Goal: Navigation & Orientation: Find specific page/section

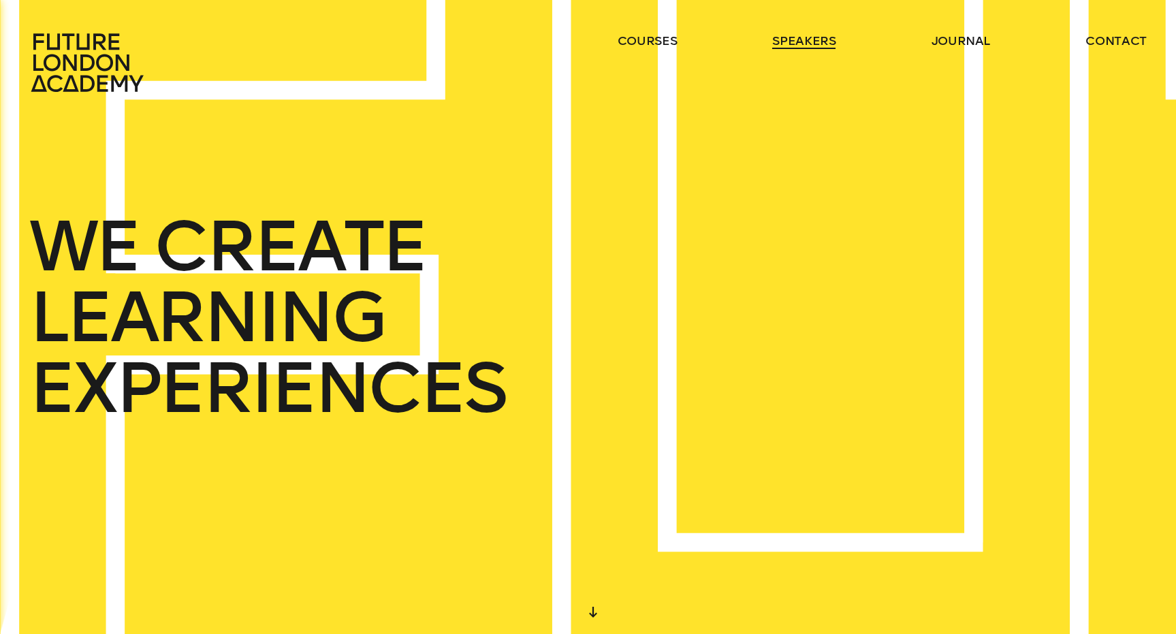
click at [807, 39] on link "speakers" at bounding box center [803, 41] width 63 height 16
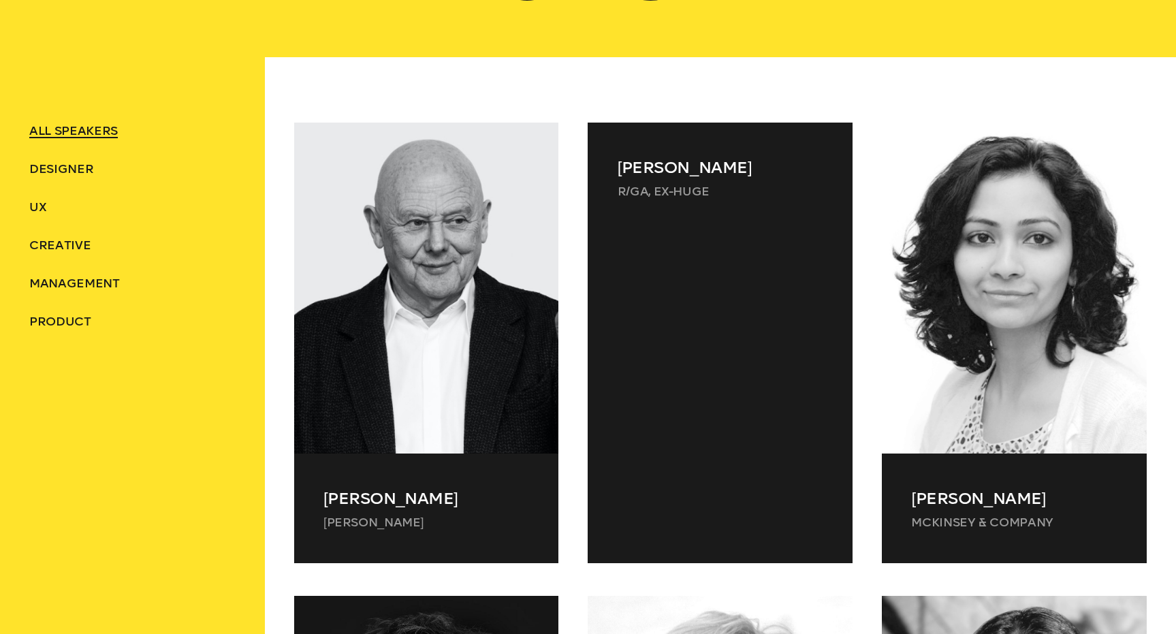
scroll to position [531, 0]
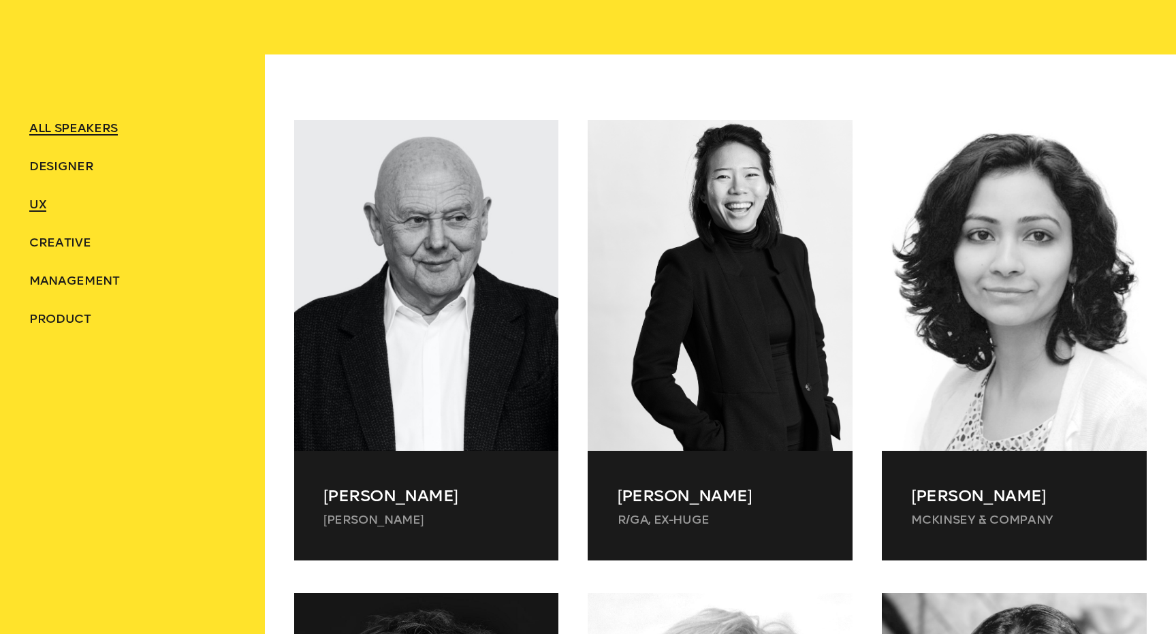
click at [40, 202] on span "UX" at bounding box center [37, 204] width 17 height 15
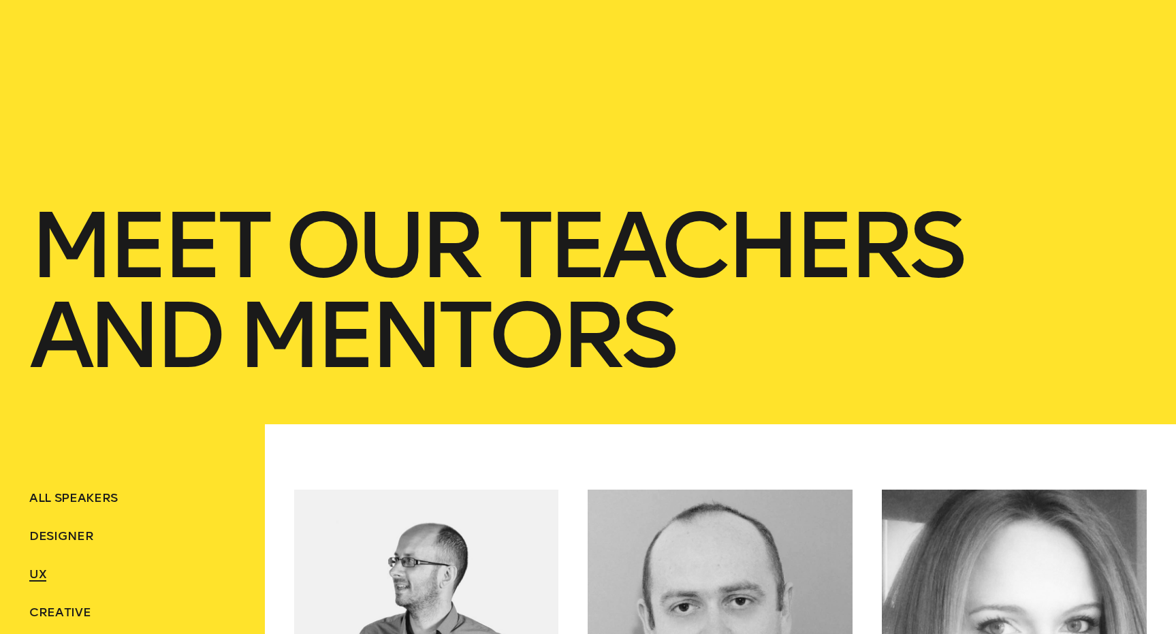
scroll to position [0, 0]
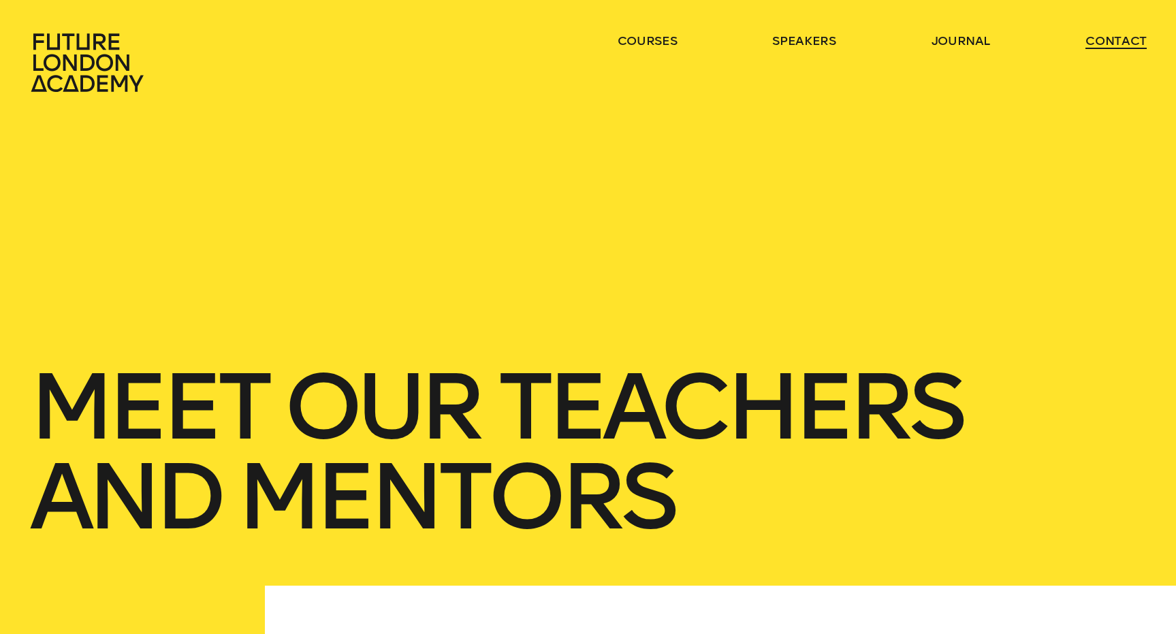
click at [1123, 48] on link "contact" at bounding box center [1115, 41] width 61 height 16
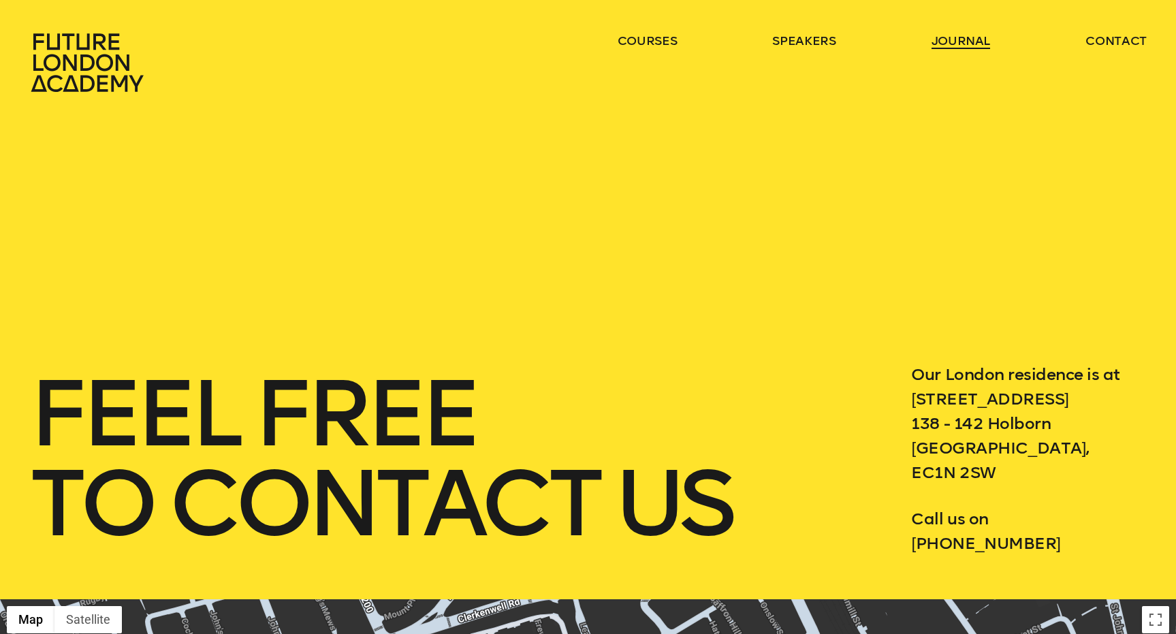
click at [976, 40] on link "journal" at bounding box center [960, 41] width 59 height 16
